Goal: Find specific page/section

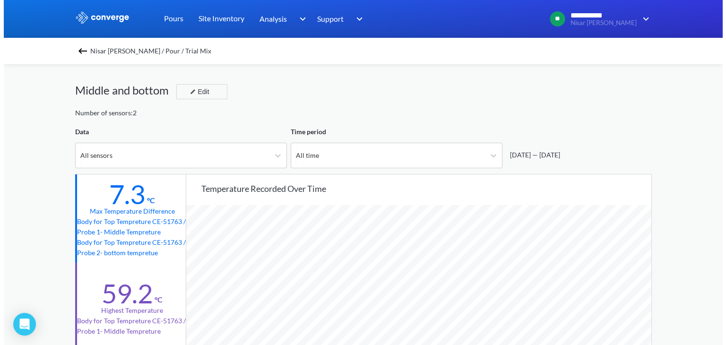
scroll to position [791, 718]
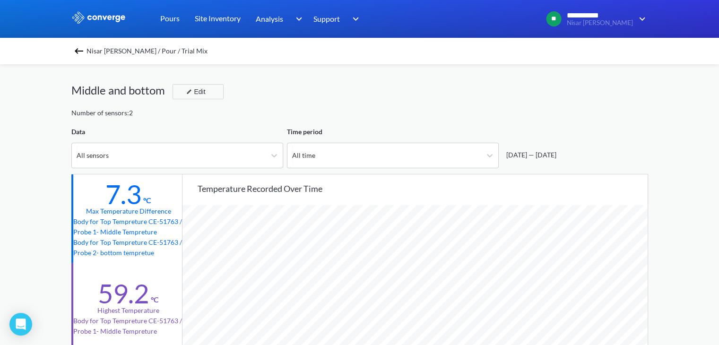
click at [82, 48] on img at bounding box center [78, 50] width 11 height 11
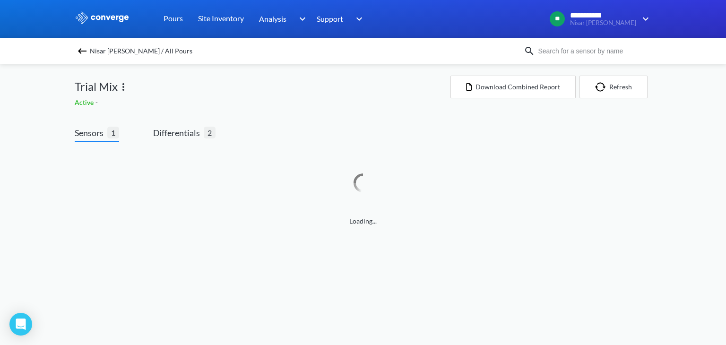
click at [80, 55] on img at bounding box center [82, 50] width 11 height 11
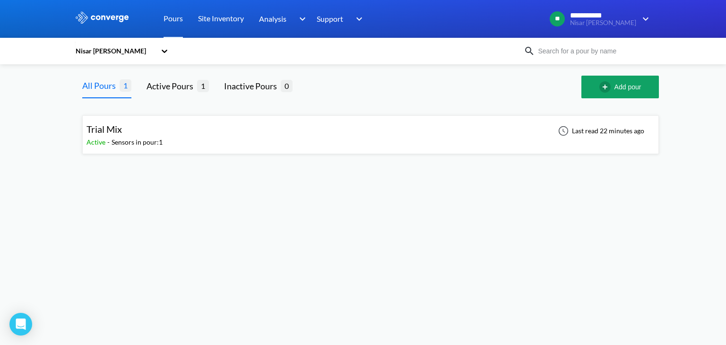
click at [167, 53] on icon at bounding box center [164, 50] width 9 height 9
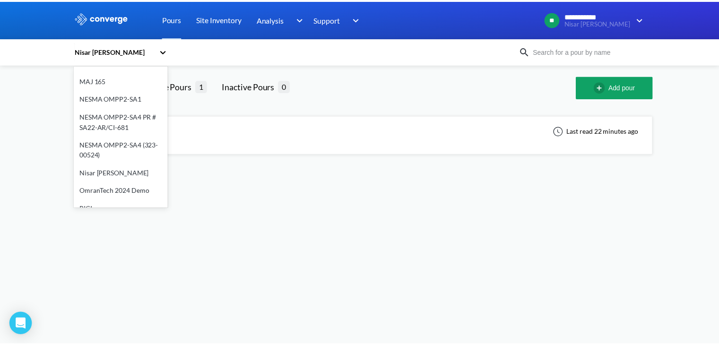
scroll to position [216, 0]
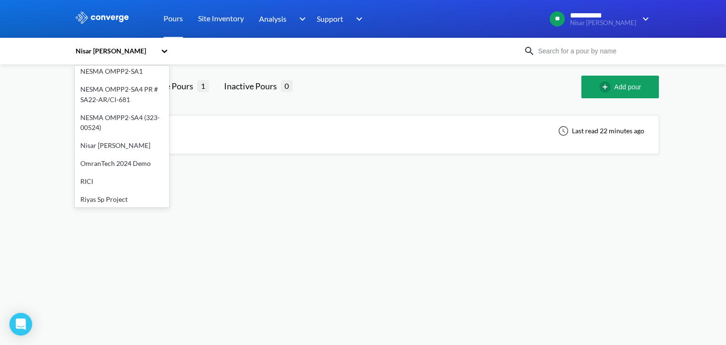
click at [127, 155] on div "OmranTech 2024 Demo" at bounding box center [122, 164] width 95 height 18
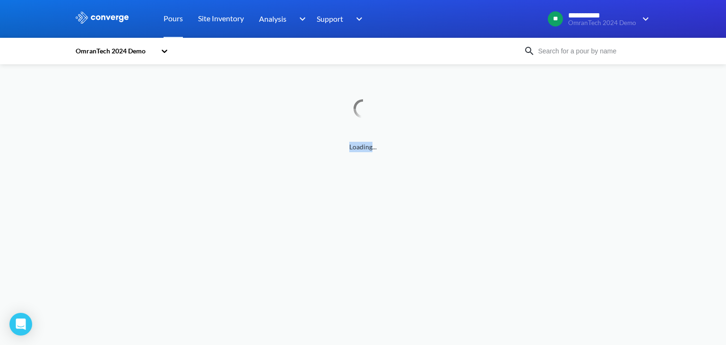
click at [127, 142] on span "Loading..." at bounding box center [363, 147] width 577 height 10
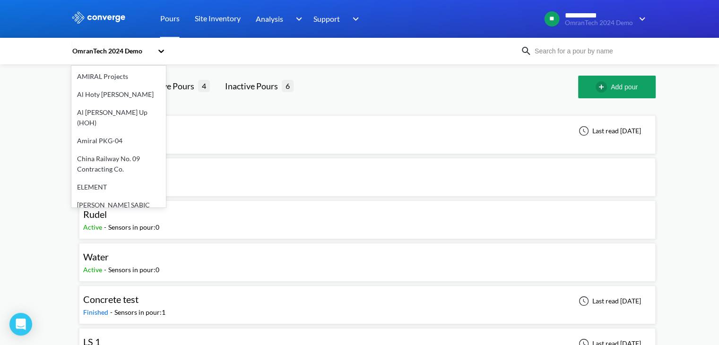
click at [140, 53] on div "OmranTech 2024 Demo" at bounding box center [111, 51] width 81 height 10
click at [164, 51] on icon at bounding box center [161, 51] width 6 height 3
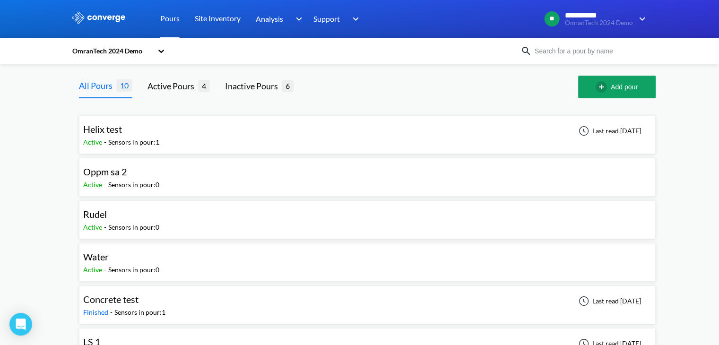
click at [169, 53] on div "OmranTech 2024 Demo" at bounding box center [295, 51] width 449 height 22
click at [98, 54] on div "OmranTech 2024 Demo" at bounding box center [111, 51] width 81 height 10
click at [170, 56] on div "OmranTech 2024 Demo" at bounding box center [295, 51] width 449 height 22
click at [164, 52] on icon at bounding box center [161, 51] width 6 height 3
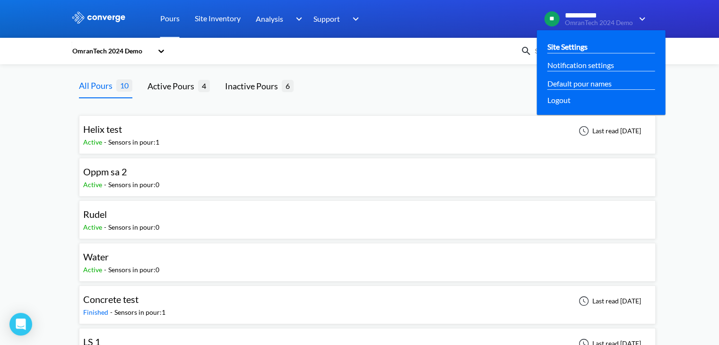
click at [581, 44] on link "Site Settings" at bounding box center [567, 47] width 40 height 12
